Goal: Find specific page/section: Find specific page/section

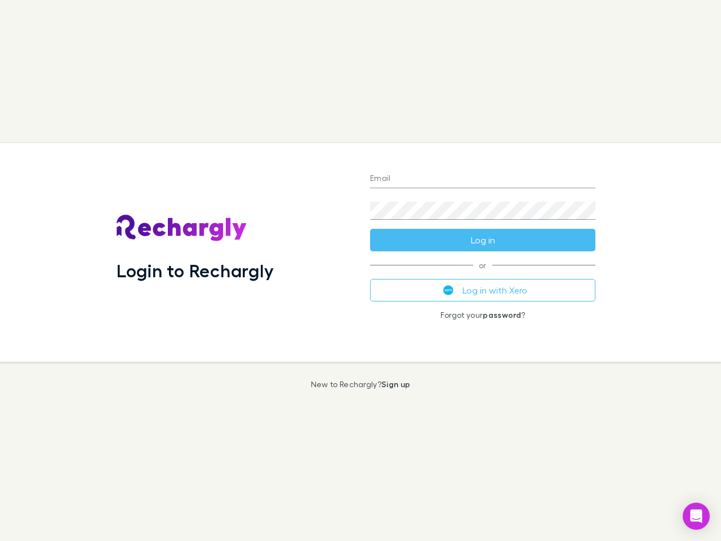
click at [361, 270] on div "Login to Rechargly" at bounding box center [235, 252] width 254 height 219
click at [483, 179] on input "Email" at bounding box center [482, 179] width 225 height 18
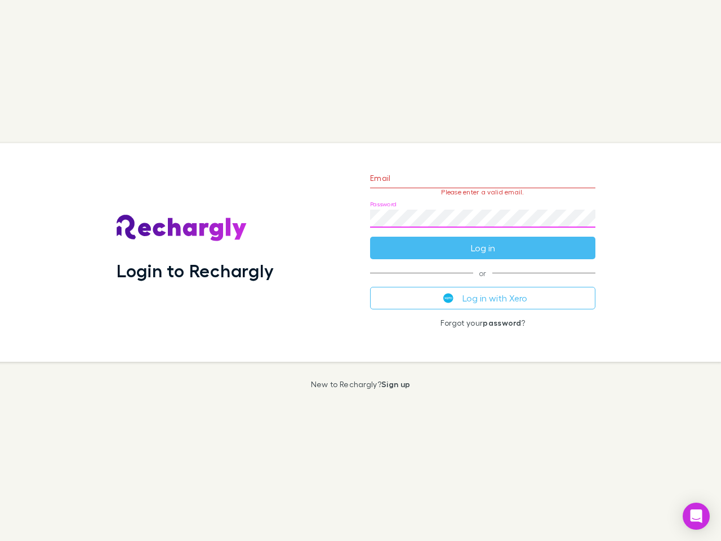
click at [483, 240] on form "Email Please enter a valid email. Password Log in" at bounding box center [482, 210] width 225 height 98
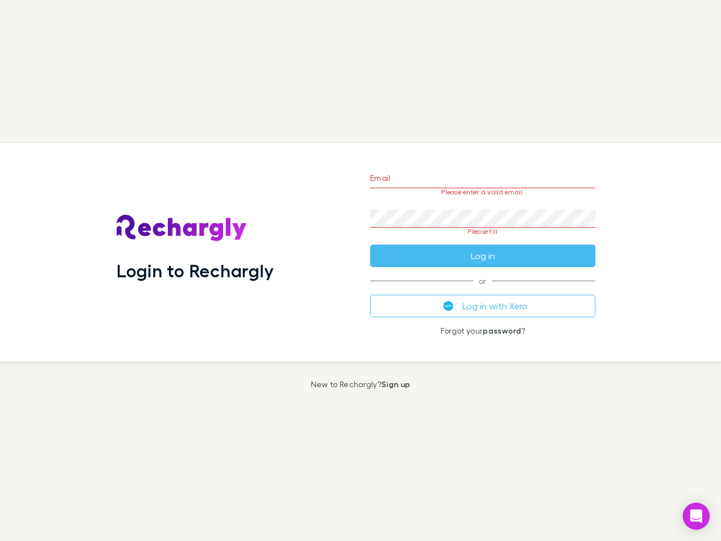
click at [483, 290] on div "Email Please enter a valid email. Password Please fill Log in or Log in with Xe…" at bounding box center [482, 252] width 243 height 219
click at [696, 516] on icon "Open Intercom Messenger" at bounding box center [697, 516] width 12 height 14
